Goal: Task Accomplishment & Management: Manage account settings

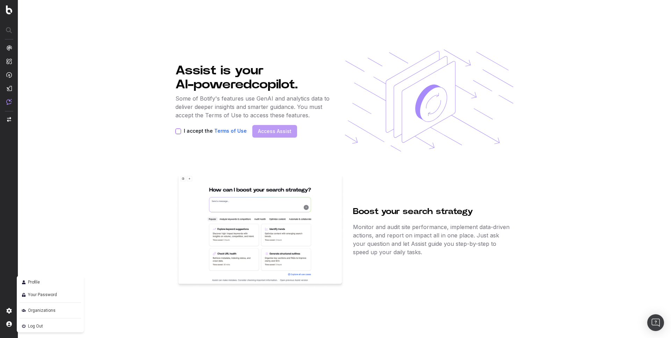
click at [8, 326] on img at bounding box center [9, 325] width 6 height 6
click at [9, 324] on img at bounding box center [9, 325] width 6 height 6
click at [43, 283] on link "Profile" at bounding box center [51, 282] width 62 height 10
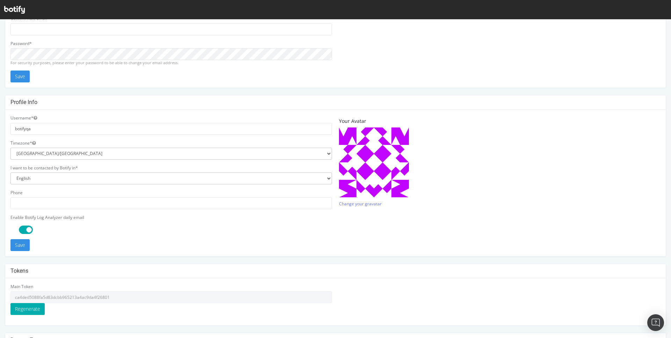
scroll to position [121, 0]
